Goal: Task Accomplishment & Management: Manage account settings

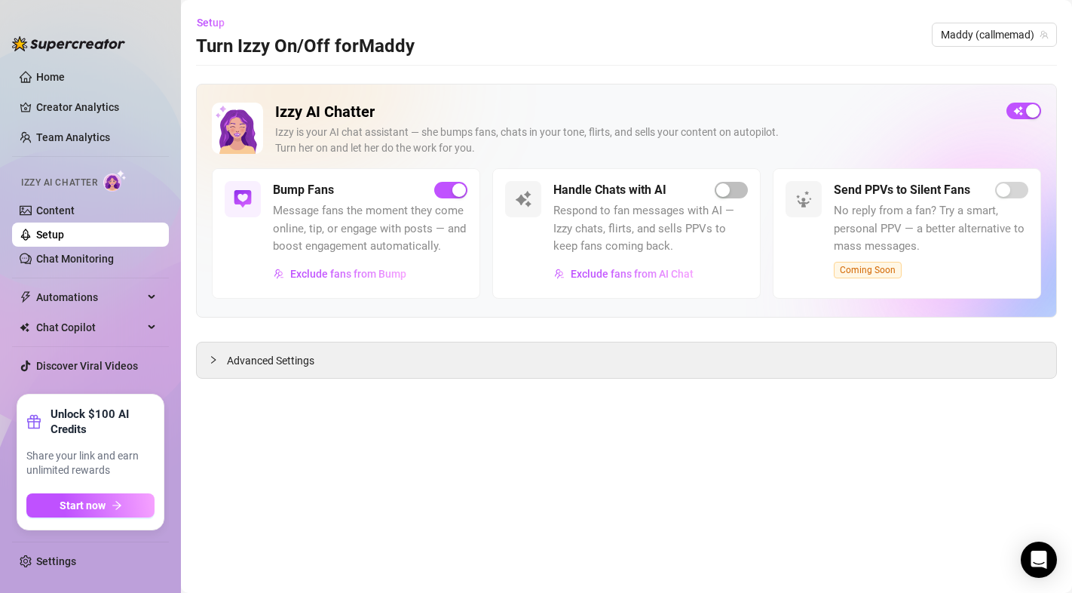
click at [447, 199] on div "Bump Fans Message fans the moment they come online, tip, or engage with posts —…" at bounding box center [370, 233] width 194 height 105
click at [446, 191] on span "button" at bounding box center [450, 190] width 33 height 17
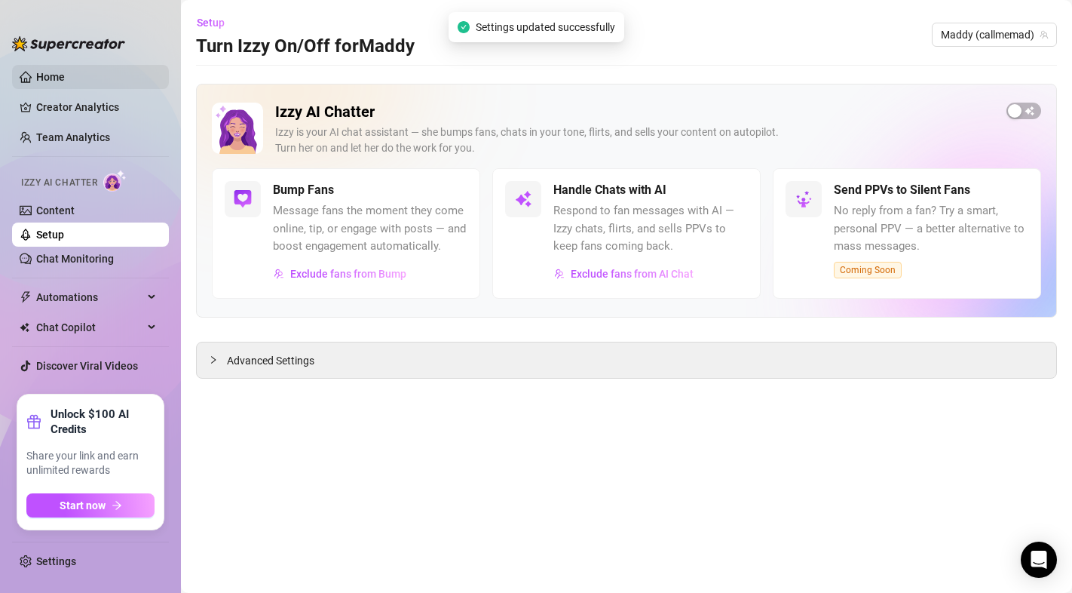
click at [65, 80] on link "Home" at bounding box center [50, 77] width 29 height 12
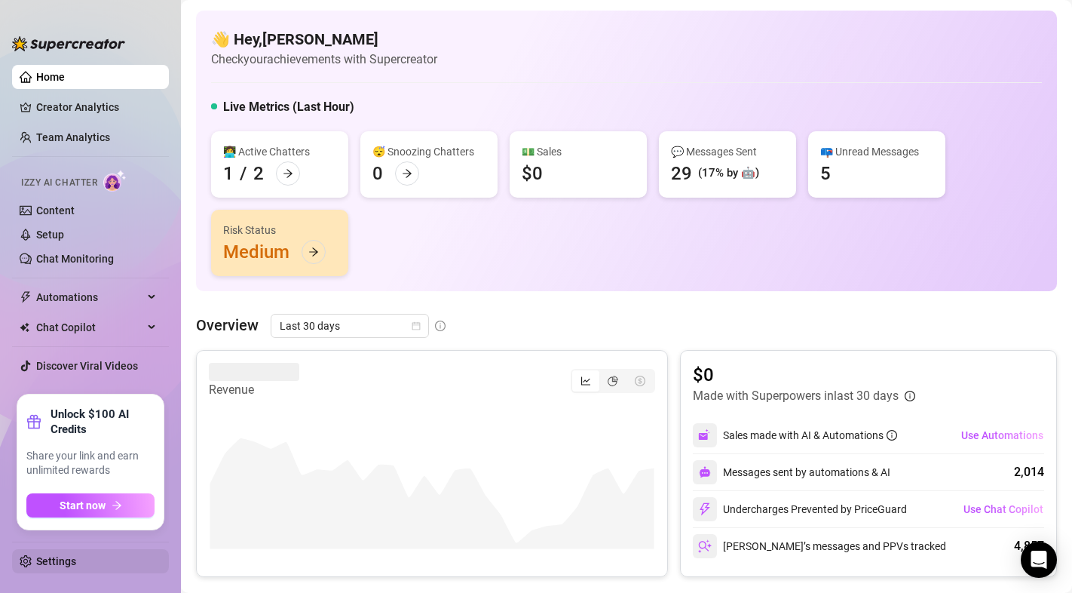
click at [57, 565] on link "Settings" at bounding box center [56, 561] width 40 height 12
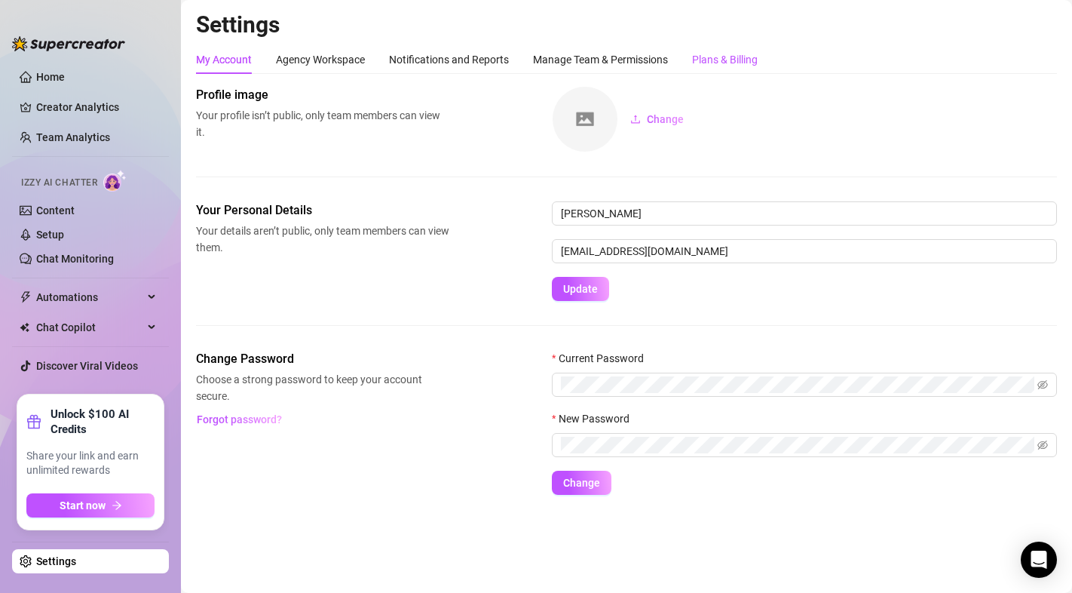
click at [721, 56] on div "Plans & Billing" at bounding box center [725, 59] width 66 height 17
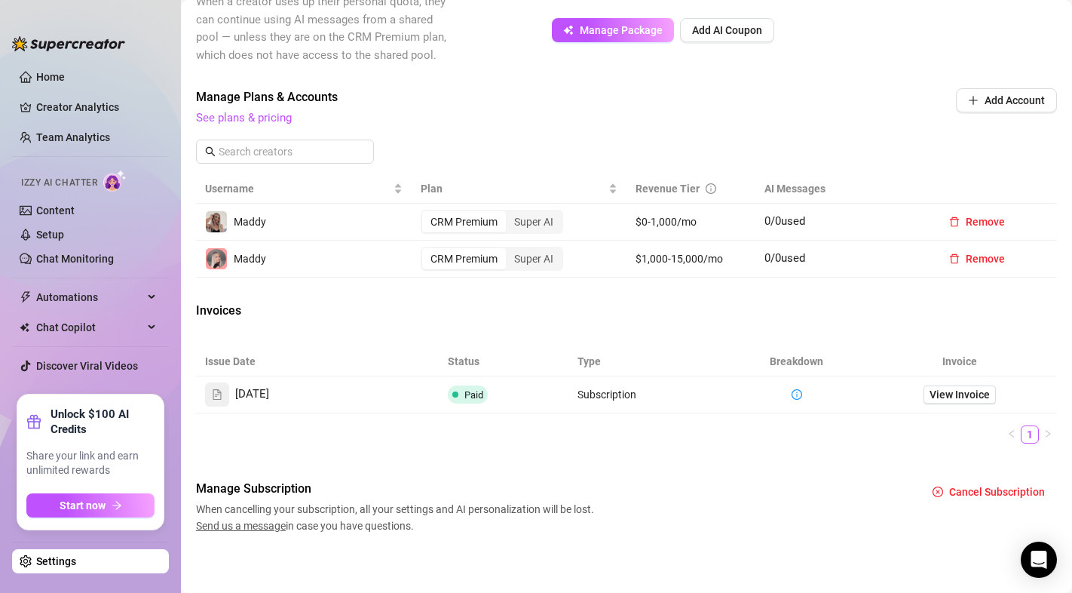
scroll to position [439, 0]
